Goal: Navigation & Orientation: Find specific page/section

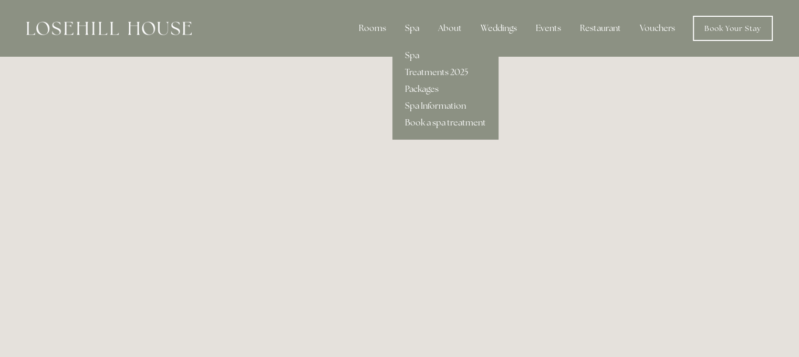
click at [415, 27] on div "Spa" at bounding box center [412, 28] width 31 height 21
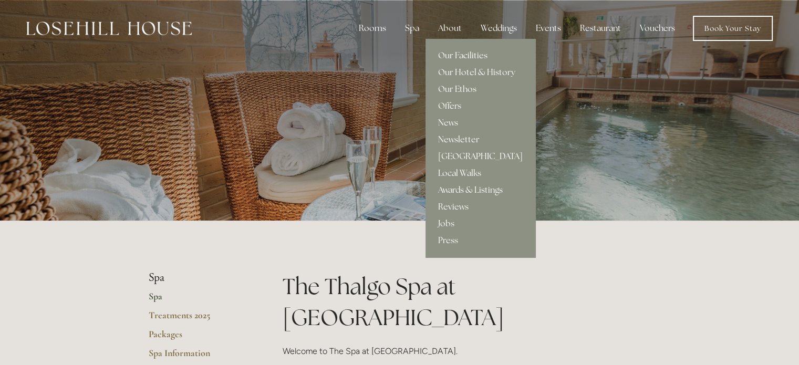
click at [474, 155] on link "[GEOGRAPHIC_DATA]" at bounding box center [481, 156] width 110 height 17
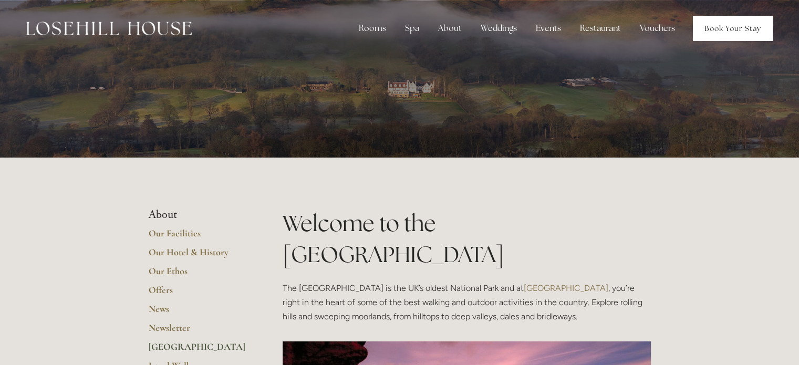
click at [728, 25] on link "Book Your Stay" at bounding box center [733, 28] width 80 height 25
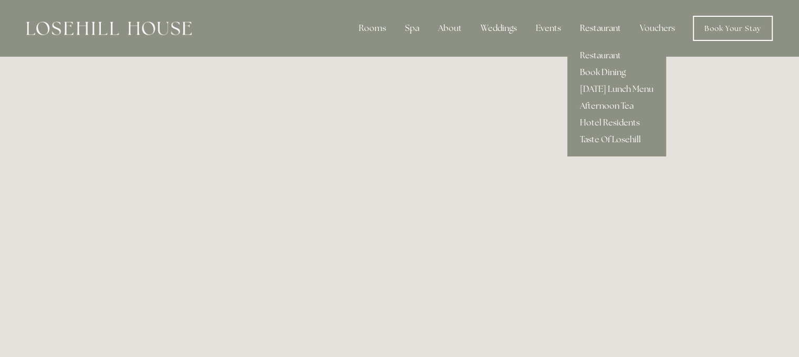
click at [606, 25] on div "Restaurant" at bounding box center [601, 28] width 58 height 21
